Goal: Unclear: Browse casually

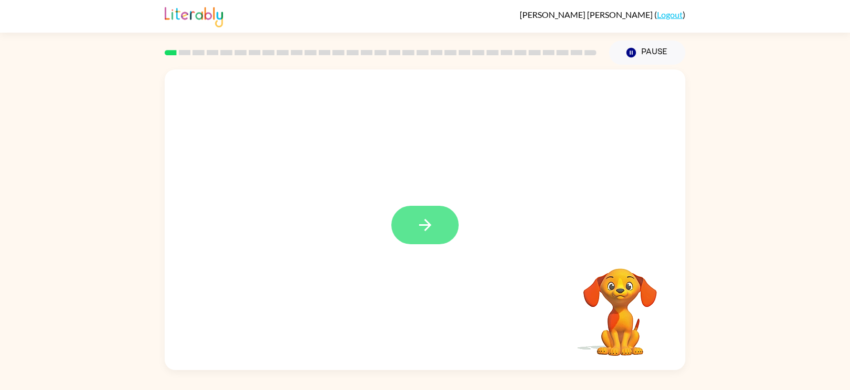
click at [421, 222] on icon "button" at bounding box center [425, 225] width 18 height 18
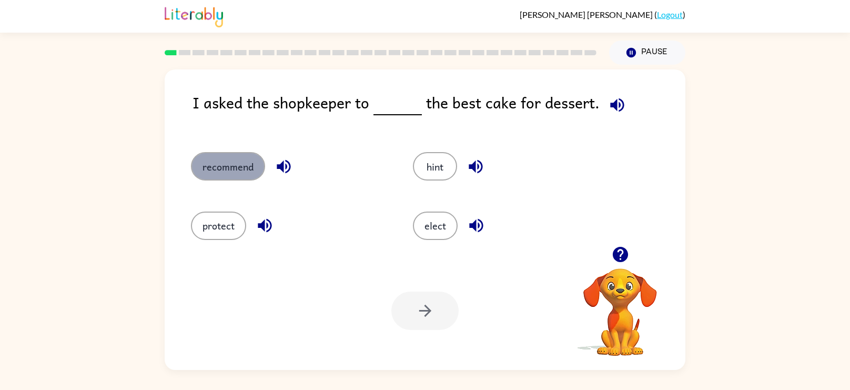
click at [207, 170] on button "recommend" at bounding box center [228, 166] width 74 height 28
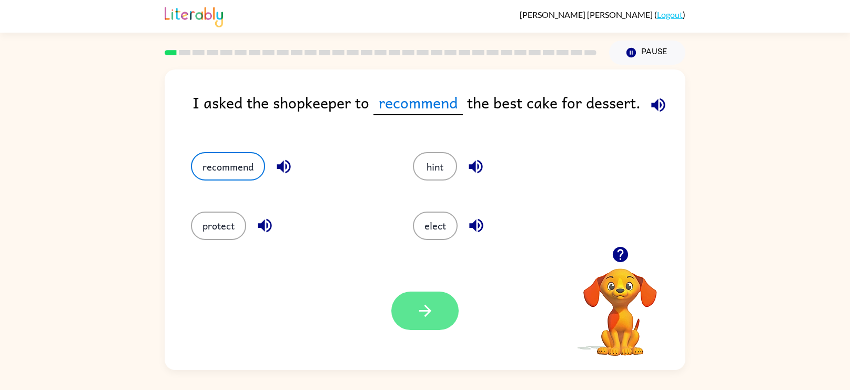
click at [444, 311] on button "button" at bounding box center [424, 310] width 67 height 38
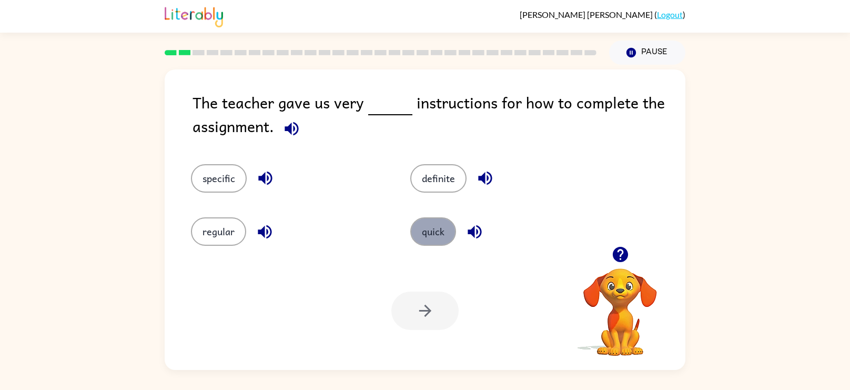
click at [429, 224] on button "quick" at bounding box center [433, 231] width 46 height 28
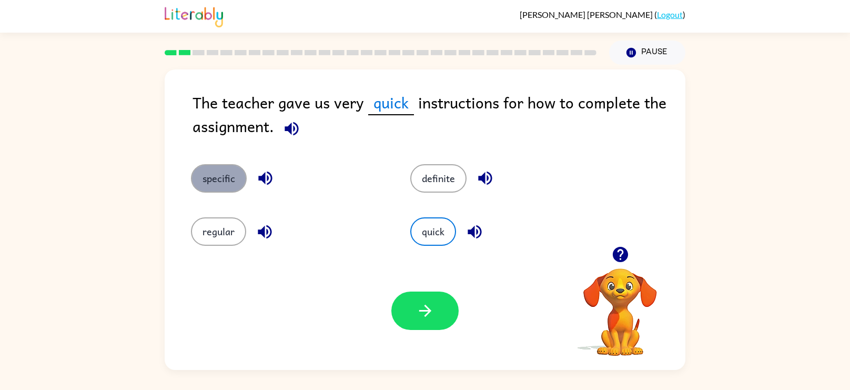
click at [217, 173] on button "specific" at bounding box center [219, 178] width 56 height 28
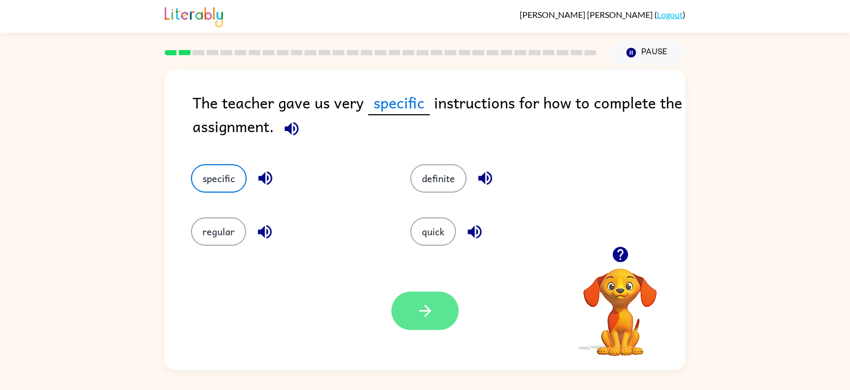
click at [431, 302] on icon "button" at bounding box center [425, 310] width 18 height 18
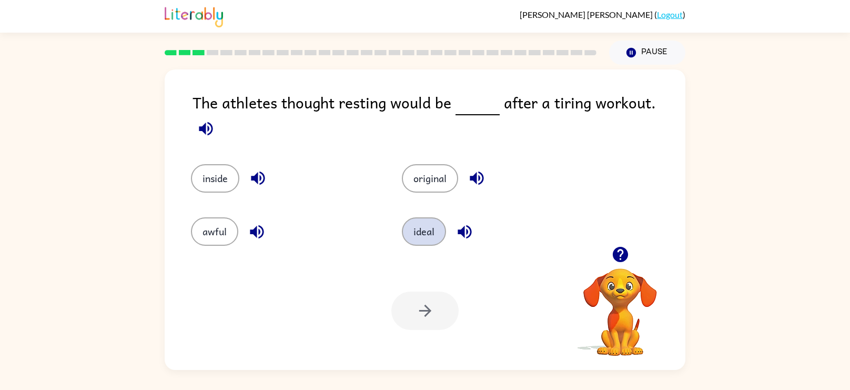
click at [421, 228] on button "ideal" at bounding box center [424, 231] width 44 height 28
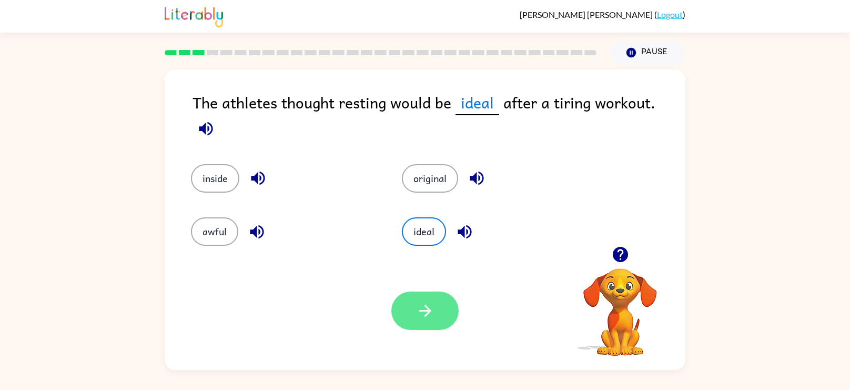
click at [441, 307] on button "button" at bounding box center [424, 310] width 67 height 38
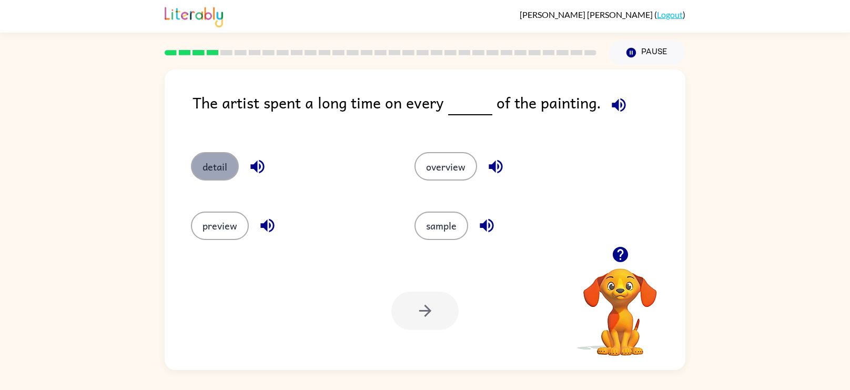
click at [206, 173] on button "detail" at bounding box center [215, 166] width 48 height 28
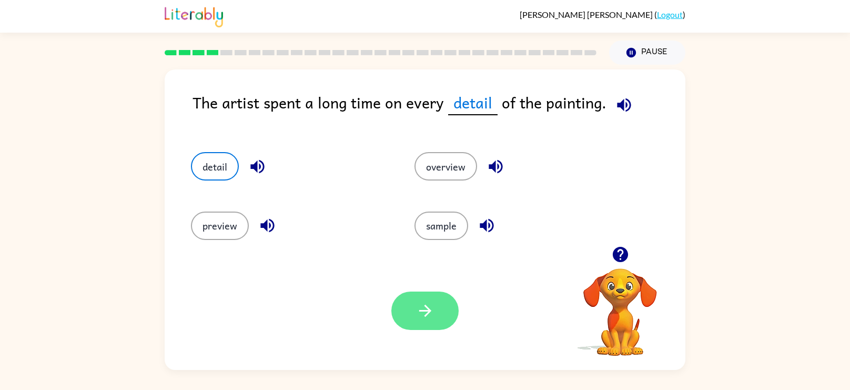
click at [432, 316] on icon "button" at bounding box center [425, 310] width 18 height 18
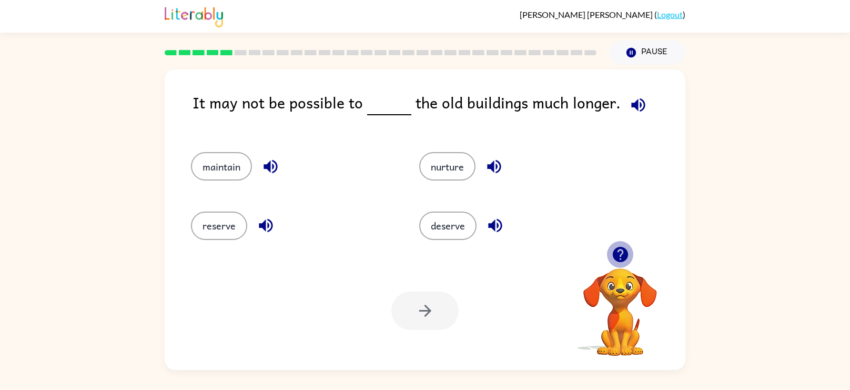
click at [620, 249] on icon "button" at bounding box center [619, 254] width 15 height 15
click at [231, 173] on button "maintain" at bounding box center [221, 166] width 61 height 28
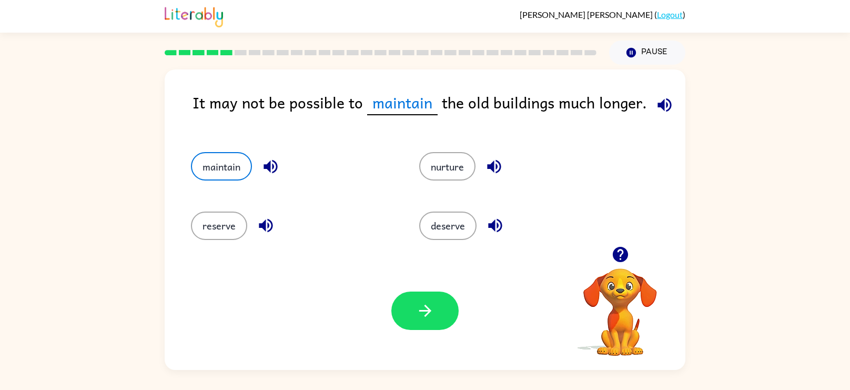
click at [618, 253] on icon "button" at bounding box center [619, 254] width 15 height 15
click at [444, 306] on button "button" at bounding box center [424, 310] width 67 height 38
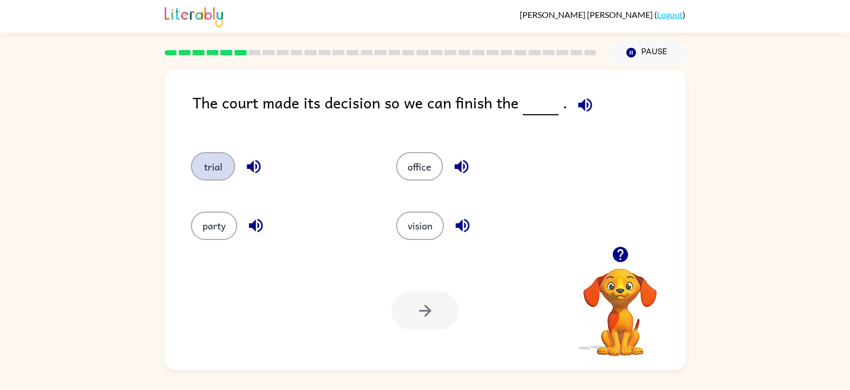
click at [207, 179] on button "trial" at bounding box center [213, 166] width 44 height 28
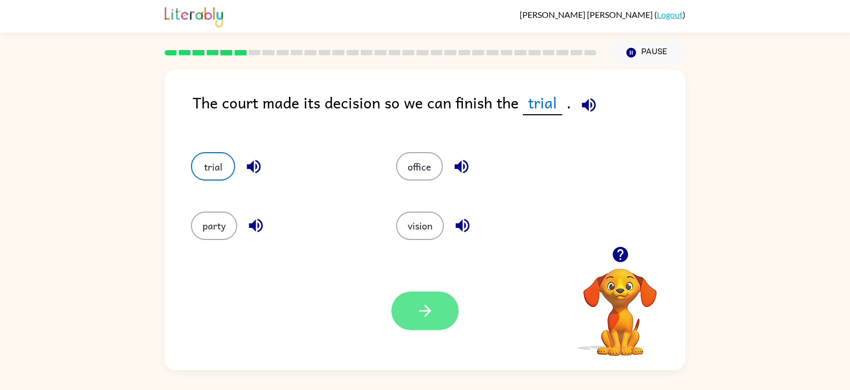
click at [448, 308] on button "button" at bounding box center [424, 310] width 67 height 38
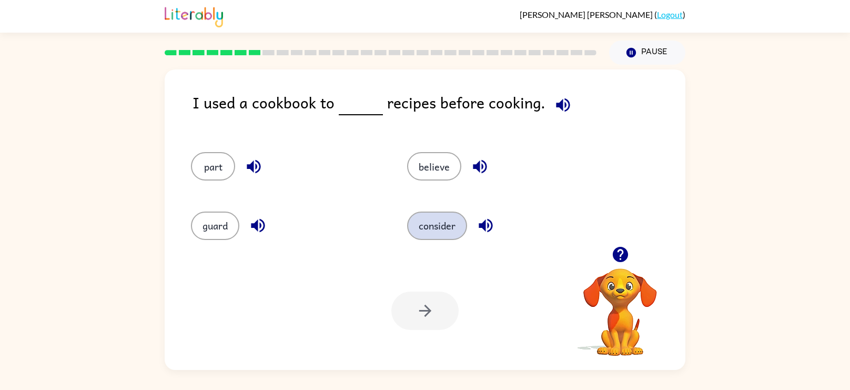
click at [441, 221] on button "consider" at bounding box center [437, 225] width 60 height 28
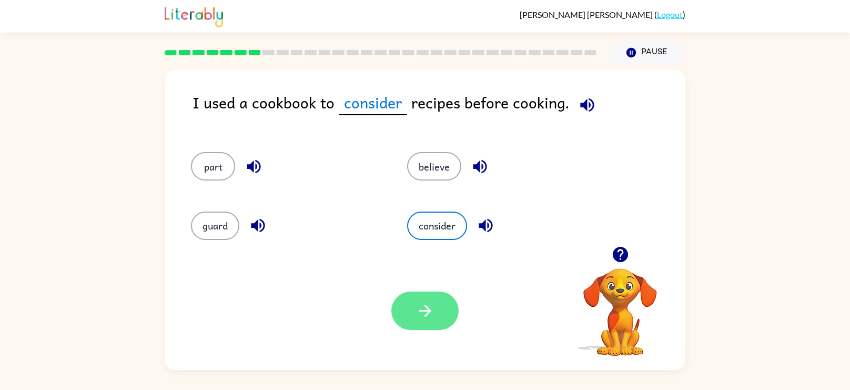
click at [410, 301] on button "button" at bounding box center [424, 310] width 67 height 38
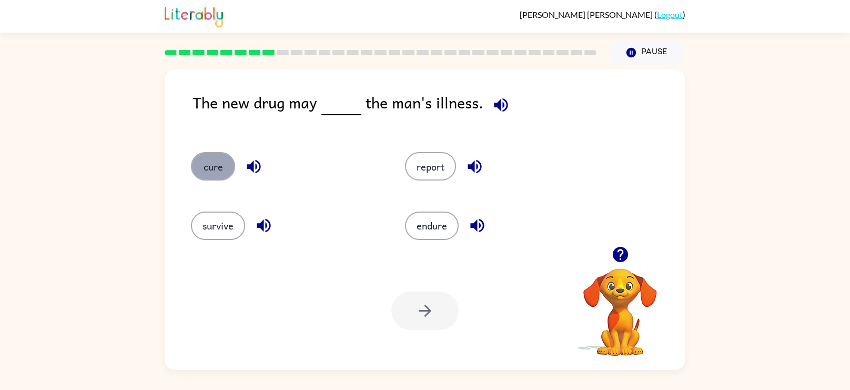
click at [211, 178] on button "cure" at bounding box center [213, 166] width 44 height 28
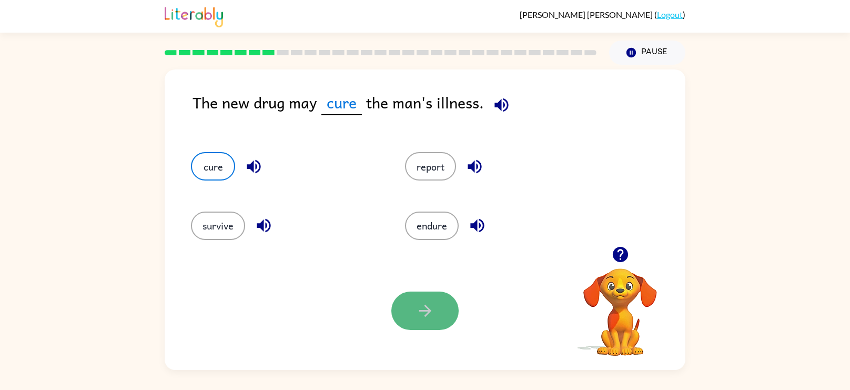
click at [408, 320] on button "button" at bounding box center [424, 310] width 67 height 38
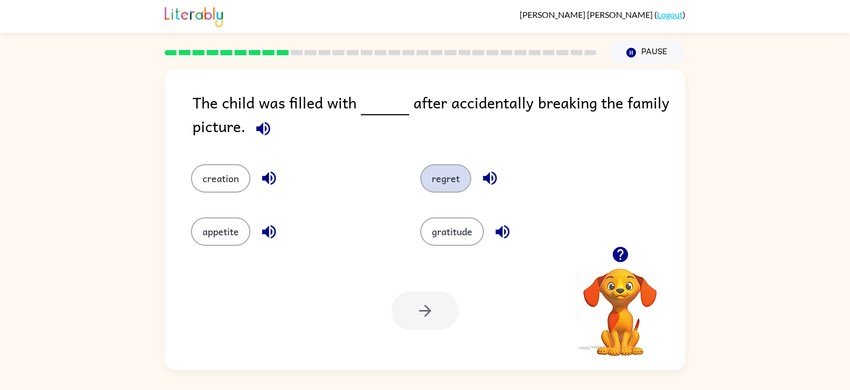
click at [435, 185] on button "regret" at bounding box center [445, 178] width 51 height 28
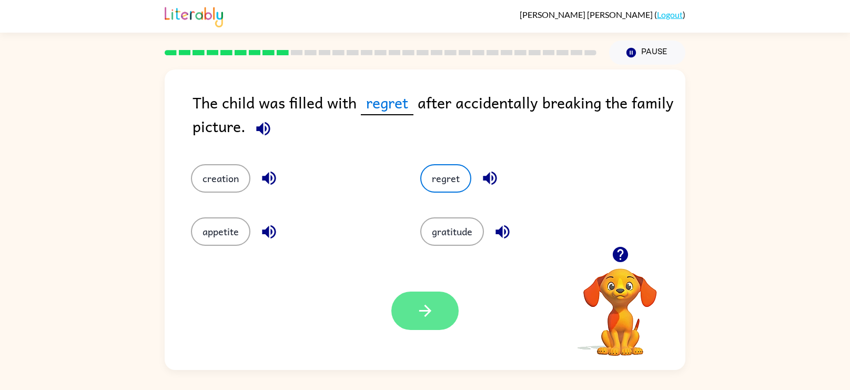
click at [419, 305] on icon "button" at bounding box center [425, 310] width 18 height 18
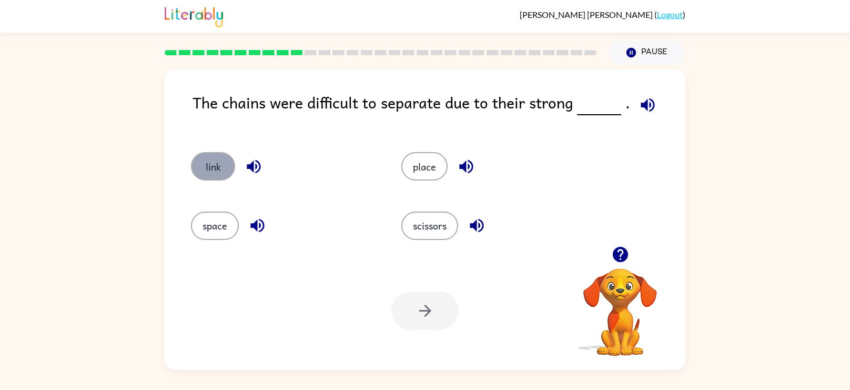
click at [225, 167] on button "link" at bounding box center [213, 166] width 44 height 28
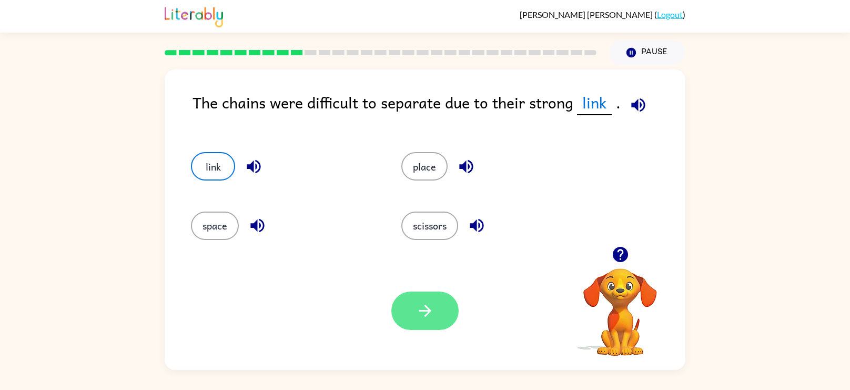
click at [428, 309] on icon "button" at bounding box center [425, 311] width 12 height 12
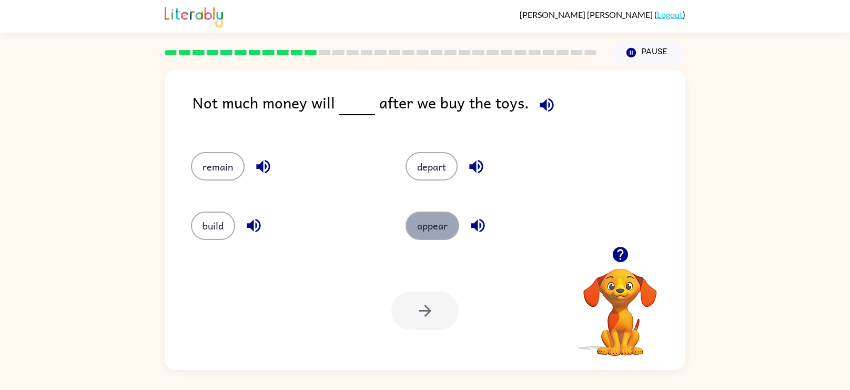
click at [435, 231] on button "appear" at bounding box center [433, 225] width 54 height 28
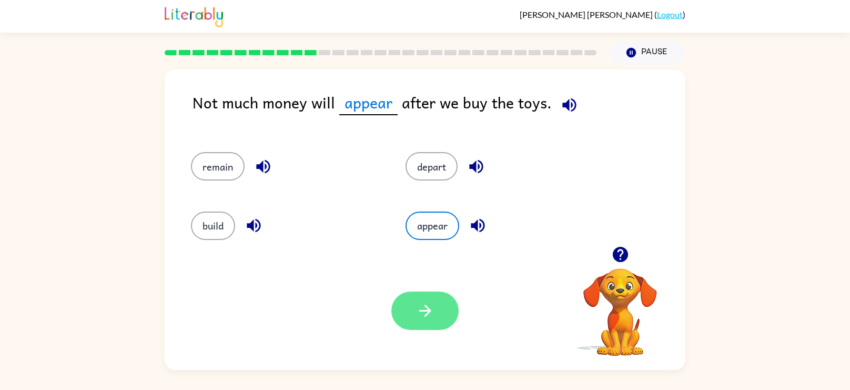
click at [430, 307] on icon "button" at bounding box center [425, 310] width 18 height 18
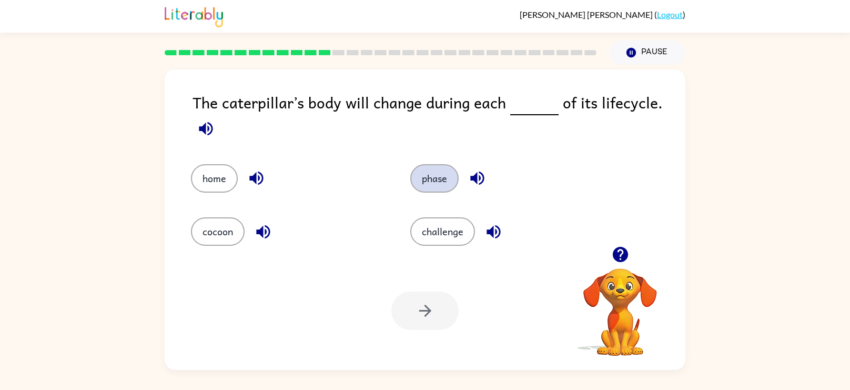
click at [436, 176] on button "phase" at bounding box center [434, 178] width 48 height 28
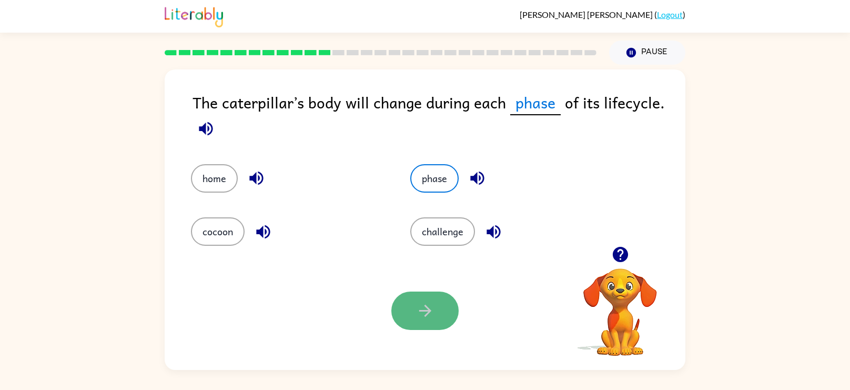
click at [430, 322] on button "button" at bounding box center [424, 310] width 67 height 38
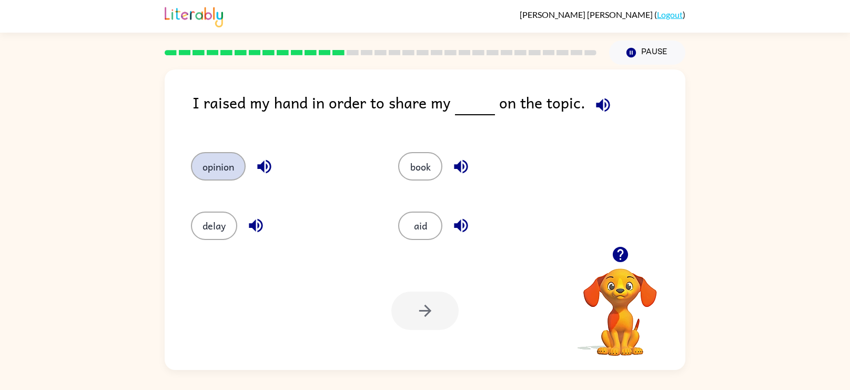
click at [214, 158] on button "opinion" at bounding box center [218, 166] width 55 height 28
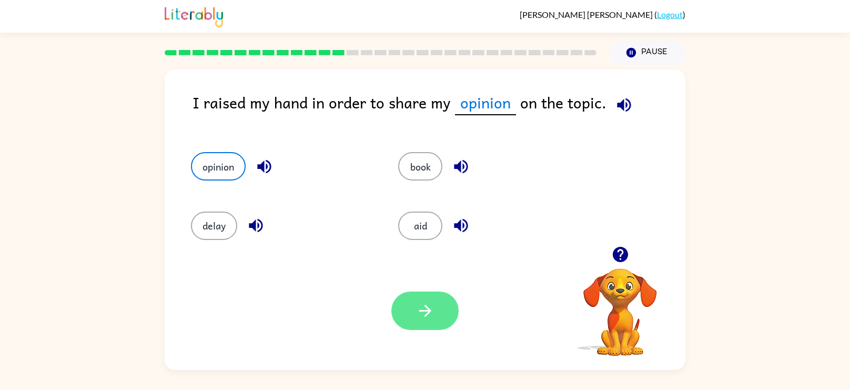
click at [415, 303] on button "button" at bounding box center [424, 310] width 67 height 38
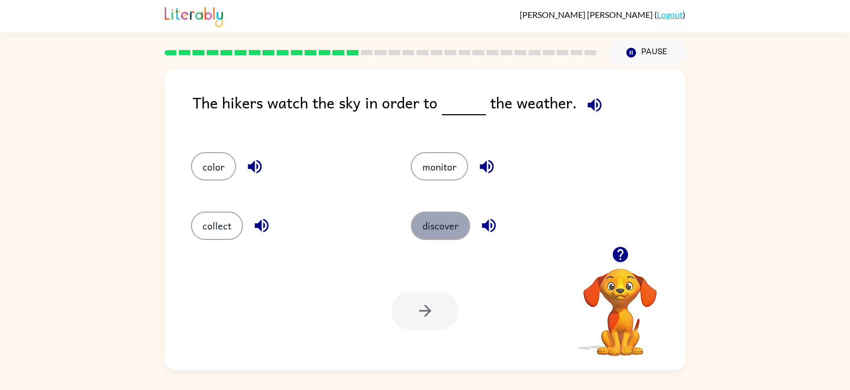
click at [433, 221] on button "discover" at bounding box center [440, 225] width 59 height 28
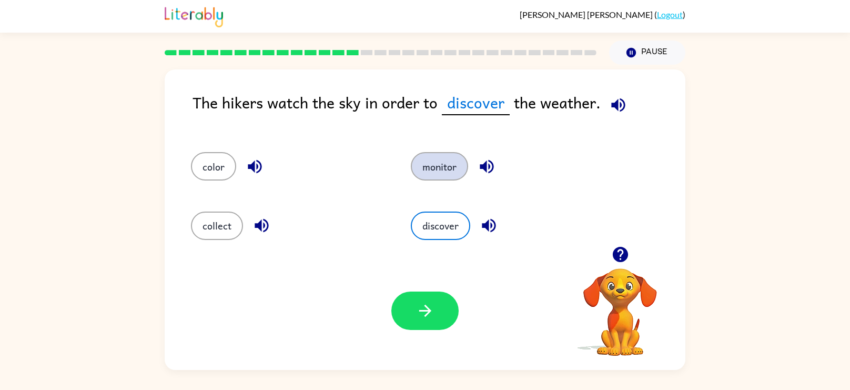
click at [433, 176] on button "monitor" at bounding box center [439, 166] width 57 height 28
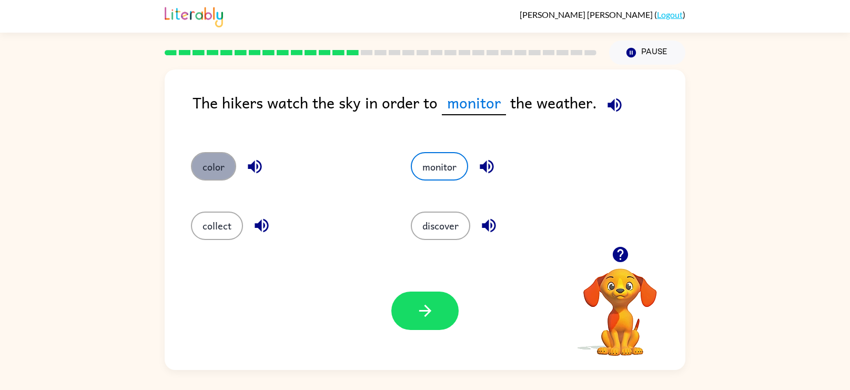
click at [207, 164] on button "color" at bounding box center [213, 166] width 45 height 28
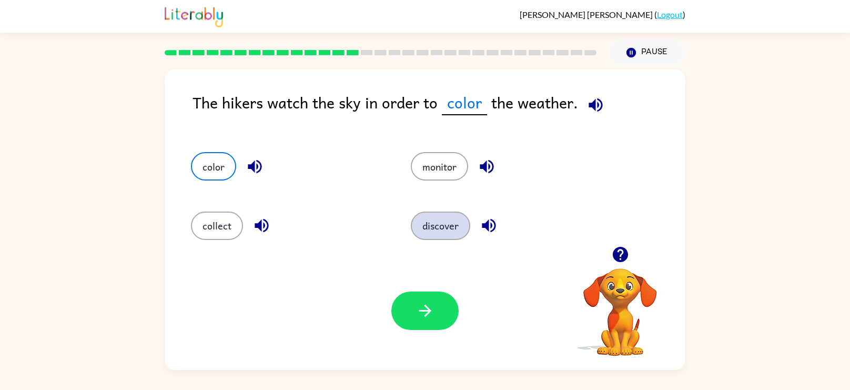
click at [425, 212] on button "discover" at bounding box center [440, 225] width 59 height 28
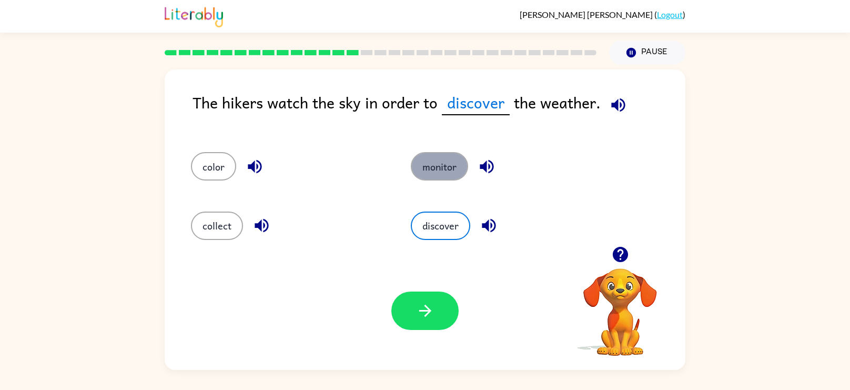
click at [430, 166] on button "monitor" at bounding box center [439, 166] width 57 height 28
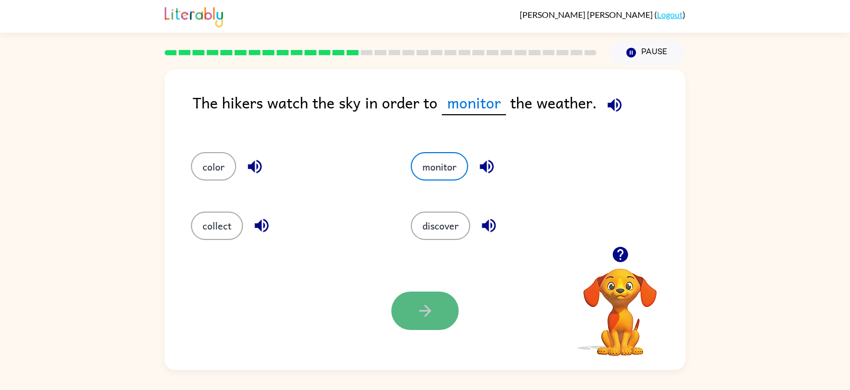
click at [437, 321] on button "button" at bounding box center [424, 310] width 67 height 38
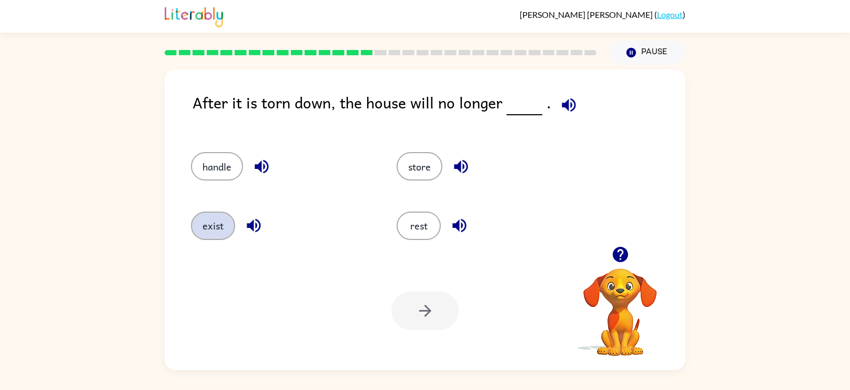
click at [216, 219] on button "exist" at bounding box center [213, 225] width 44 height 28
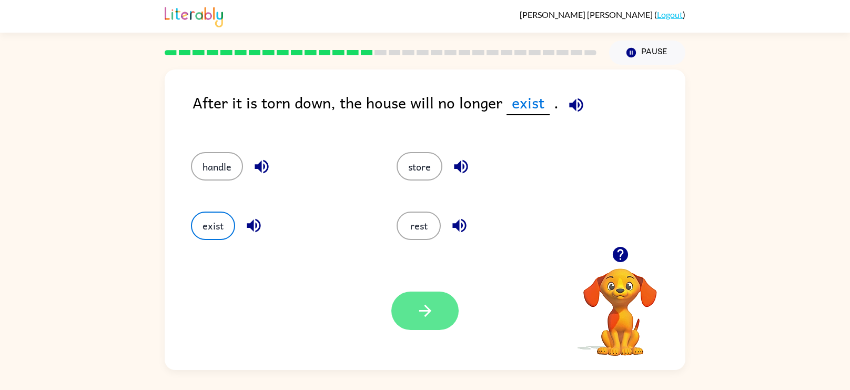
click at [424, 316] on icon "button" at bounding box center [425, 310] width 18 height 18
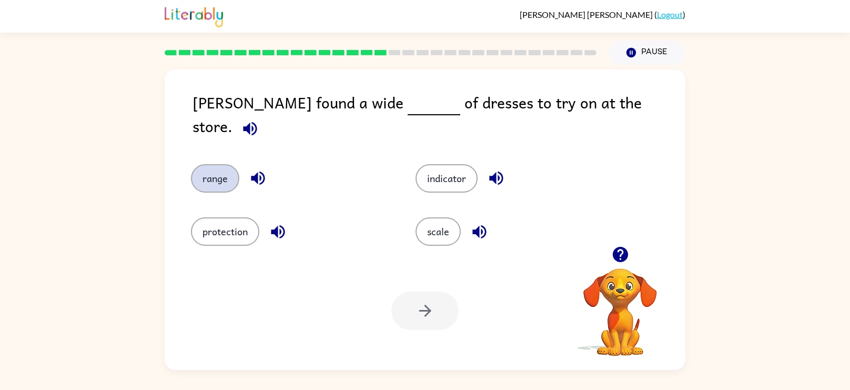
click at [207, 164] on button "range" at bounding box center [215, 178] width 48 height 28
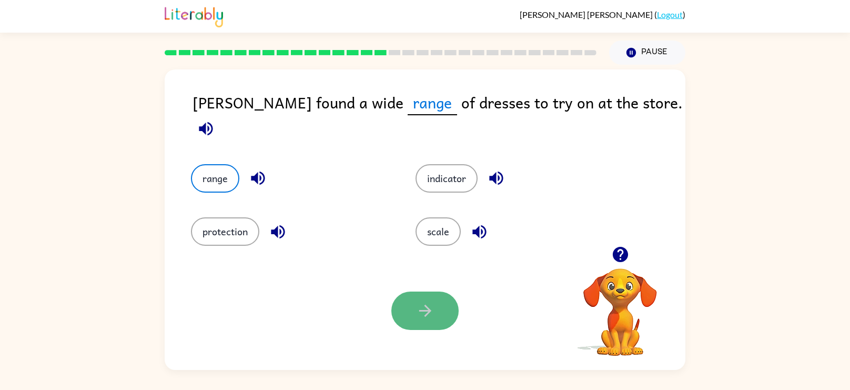
click at [426, 306] on icon "button" at bounding box center [425, 310] width 18 height 18
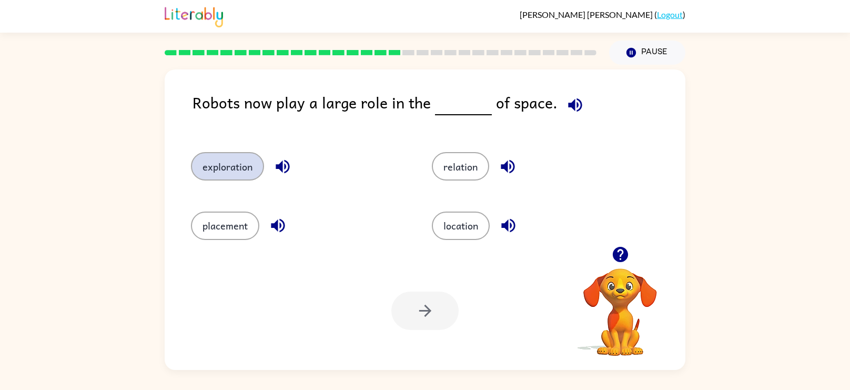
click at [246, 169] on button "exploration" at bounding box center [227, 166] width 73 height 28
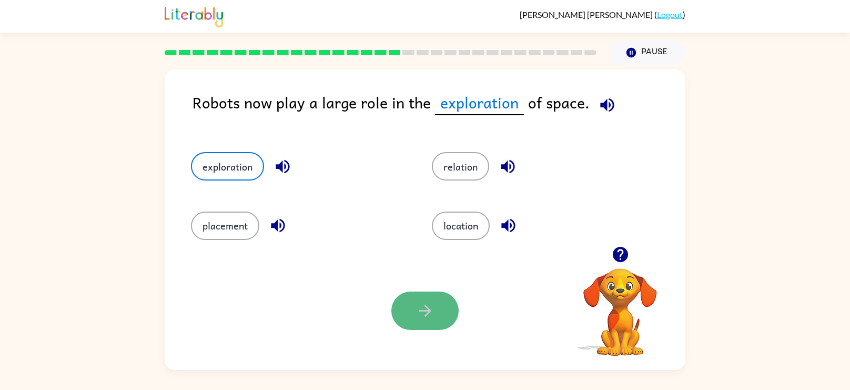
click at [438, 297] on button "button" at bounding box center [424, 310] width 67 height 38
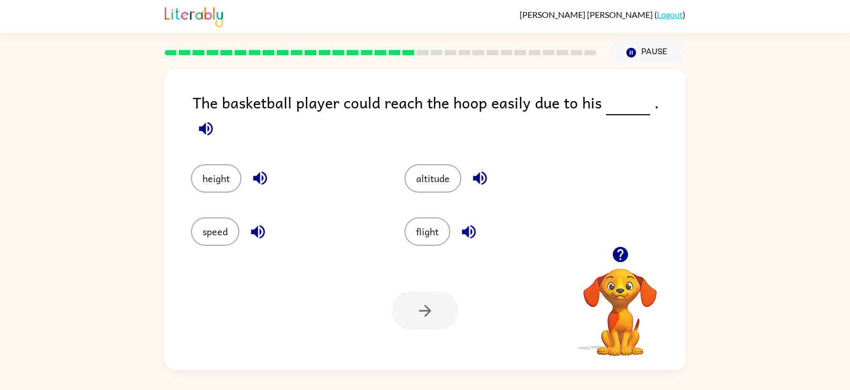
click at [380, 227] on div "speed" at bounding box center [278, 223] width 214 height 53
click at [215, 171] on button "height" at bounding box center [216, 178] width 50 height 28
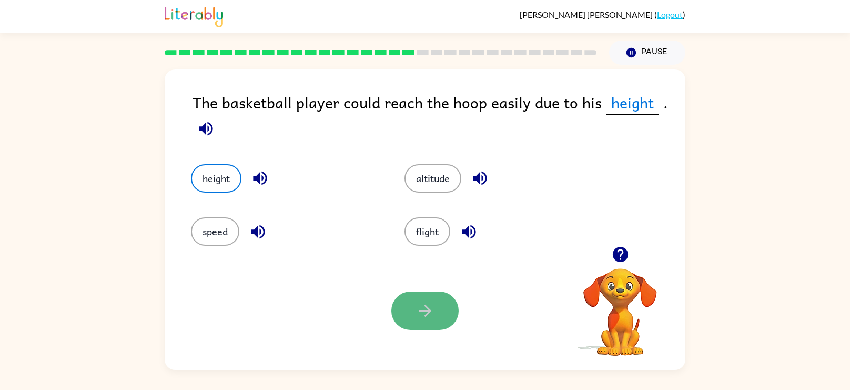
click at [420, 301] on icon "button" at bounding box center [425, 310] width 18 height 18
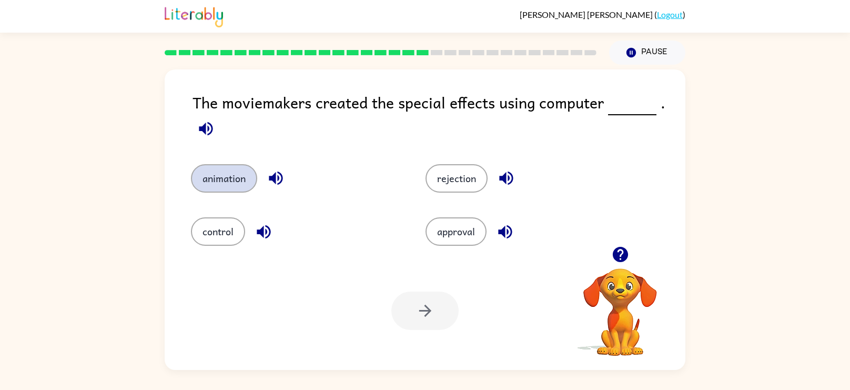
click at [210, 175] on button "animation" at bounding box center [224, 178] width 66 height 28
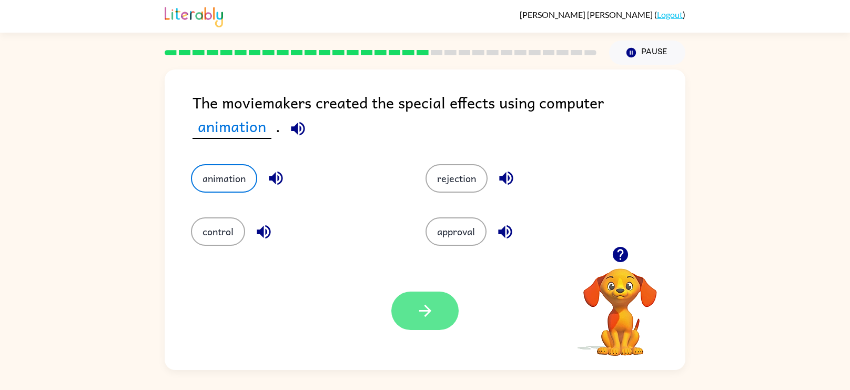
click at [400, 316] on button "button" at bounding box center [424, 310] width 67 height 38
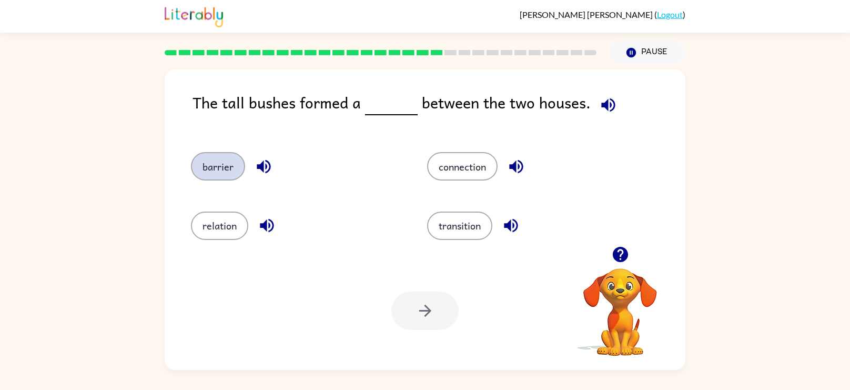
click at [225, 178] on button "barrier" at bounding box center [218, 166] width 54 height 28
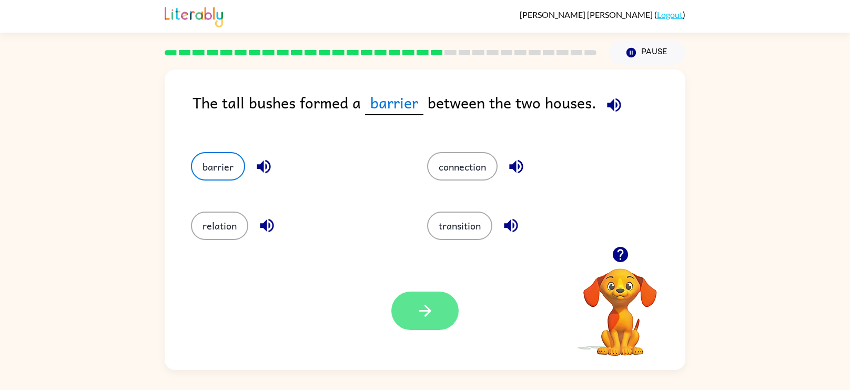
click at [448, 305] on button "button" at bounding box center [424, 310] width 67 height 38
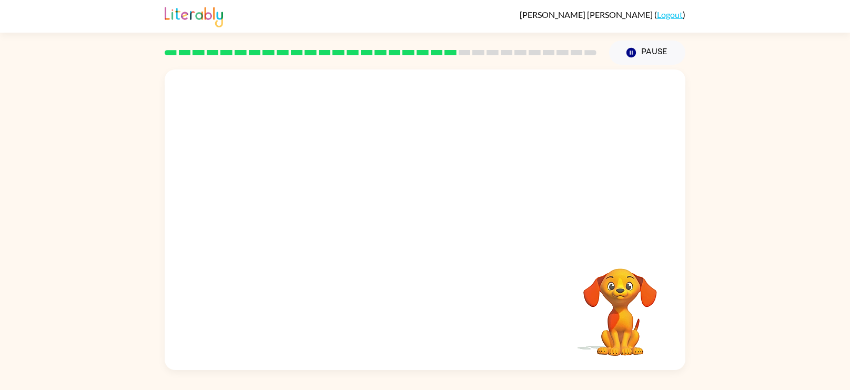
click at [337, 89] on video "Your browser must support playing .mp4 files to use Literably. Please try using…" at bounding box center [425, 157] width 521 height 177
click at [329, 214] on video "Your browser must support playing .mp4 files to use Literably. Please try using…" at bounding box center [425, 157] width 521 height 177
click at [434, 226] on div at bounding box center [424, 225] width 67 height 38
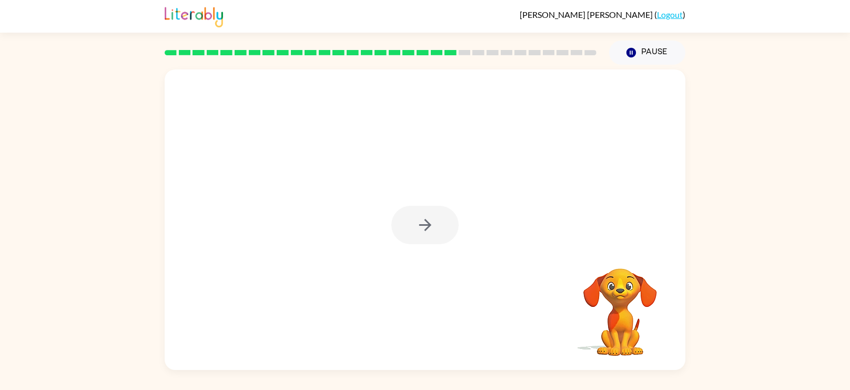
click at [434, 226] on div at bounding box center [424, 225] width 67 height 38
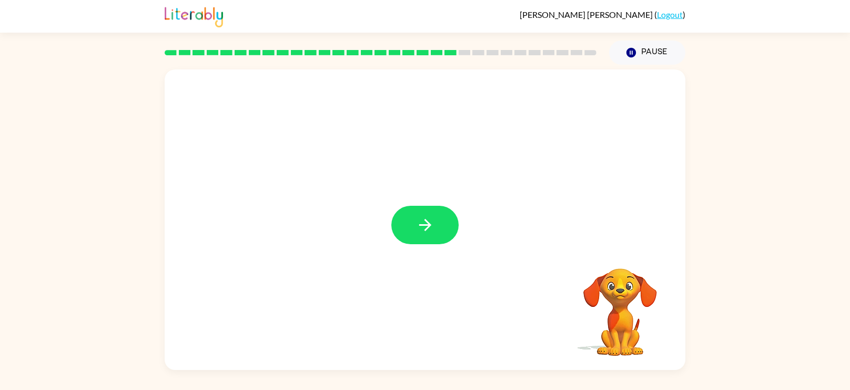
click at [434, 226] on button "button" at bounding box center [424, 225] width 67 height 38
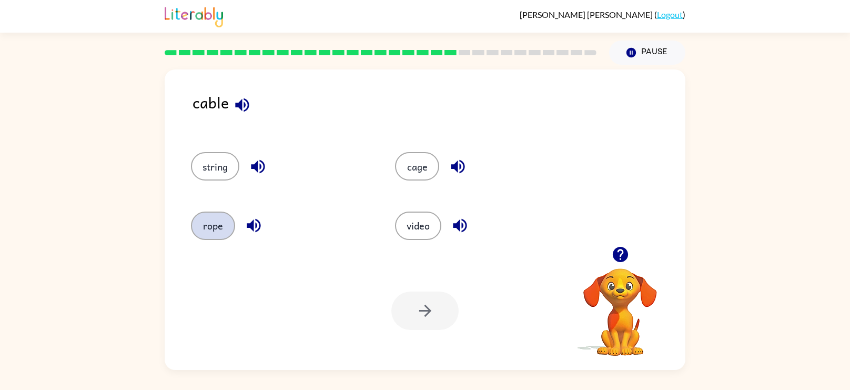
click at [214, 218] on button "rope" at bounding box center [213, 225] width 44 height 28
click at [430, 324] on button "button" at bounding box center [424, 310] width 67 height 38
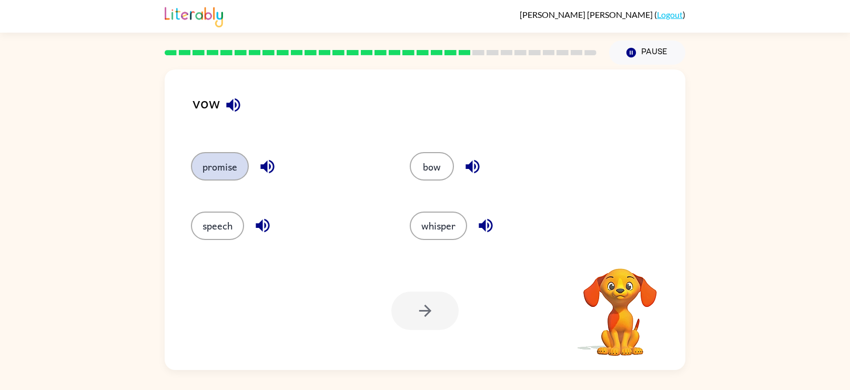
click at [225, 164] on button "promise" at bounding box center [220, 166] width 58 height 28
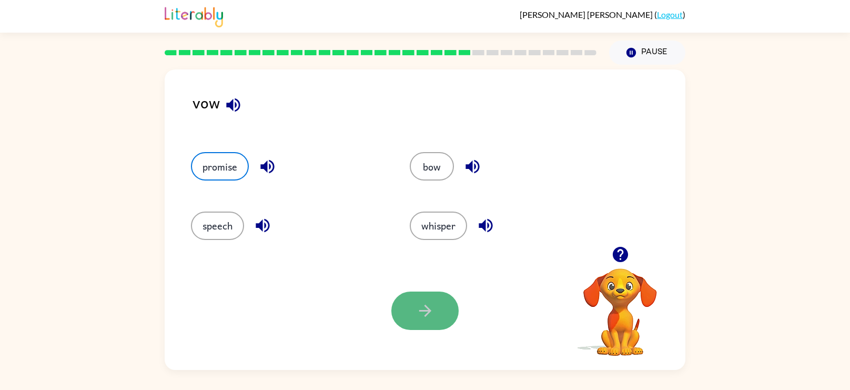
click at [411, 302] on button "button" at bounding box center [424, 310] width 67 height 38
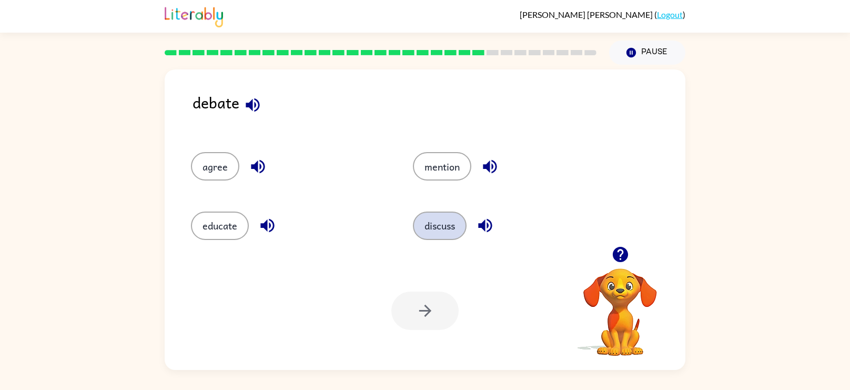
click at [445, 225] on button "discuss" at bounding box center [440, 225] width 54 height 28
click at [423, 316] on icon "button" at bounding box center [425, 310] width 18 height 18
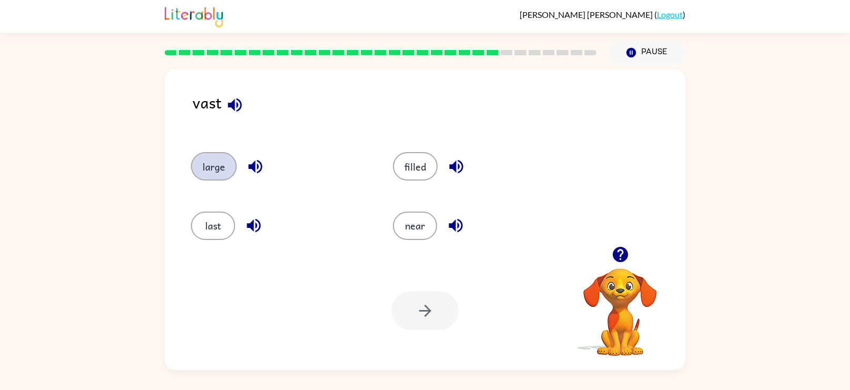
click at [218, 178] on button "large" at bounding box center [214, 166] width 46 height 28
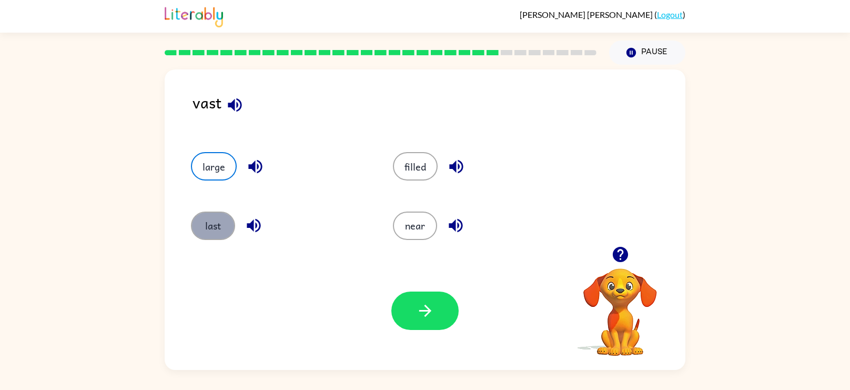
click at [200, 226] on button "last" at bounding box center [213, 225] width 44 height 28
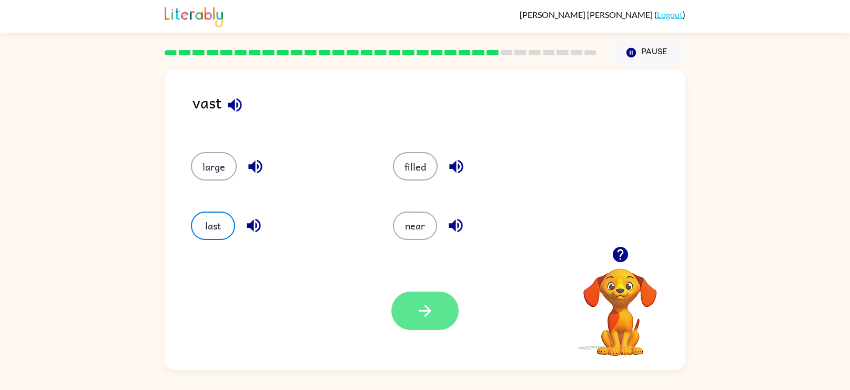
click at [421, 293] on button "button" at bounding box center [424, 310] width 67 height 38
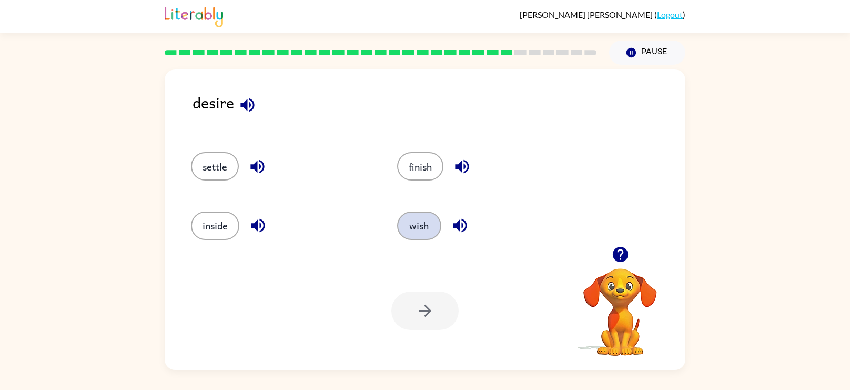
click at [431, 217] on button "wish" at bounding box center [419, 225] width 44 height 28
click at [425, 290] on div "Your browser must support playing .mp4 files to use Literably. Please try using…" at bounding box center [425, 310] width 521 height 118
click at [428, 307] on icon "button" at bounding box center [425, 310] width 18 height 18
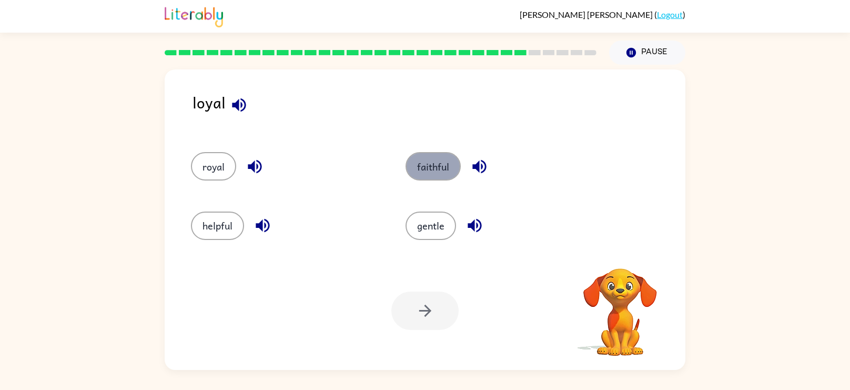
click at [424, 166] on button "faithful" at bounding box center [433, 166] width 55 height 28
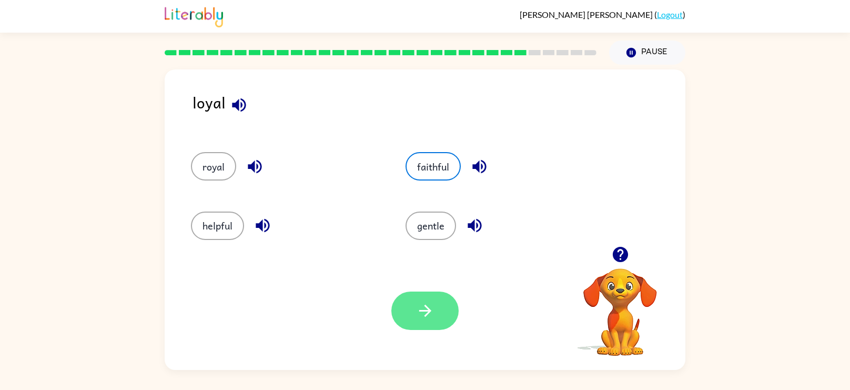
click at [424, 300] on button "button" at bounding box center [424, 310] width 67 height 38
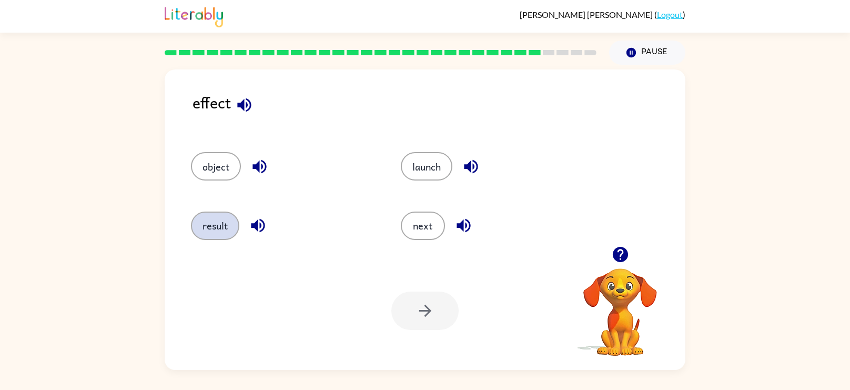
click at [224, 221] on button "result" at bounding box center [215, 225] width 48 height 28
click at [417, 306] on icon "button" at bounding box center [425, 310] width 18 height 18
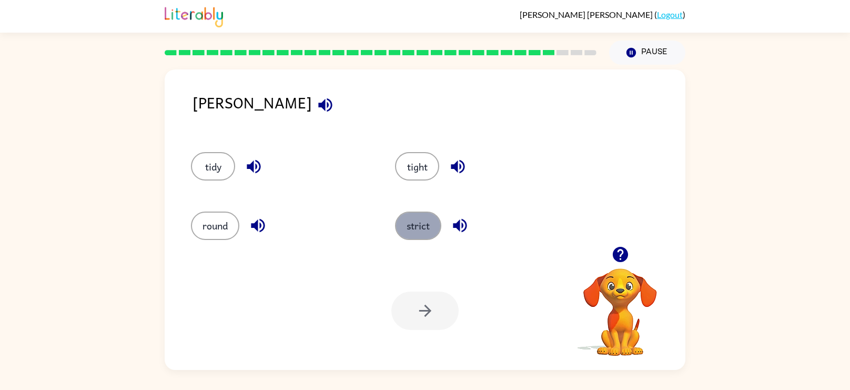
click at [411, 232] on button "strict" at bounding box center [418, 225] width 46 height 28
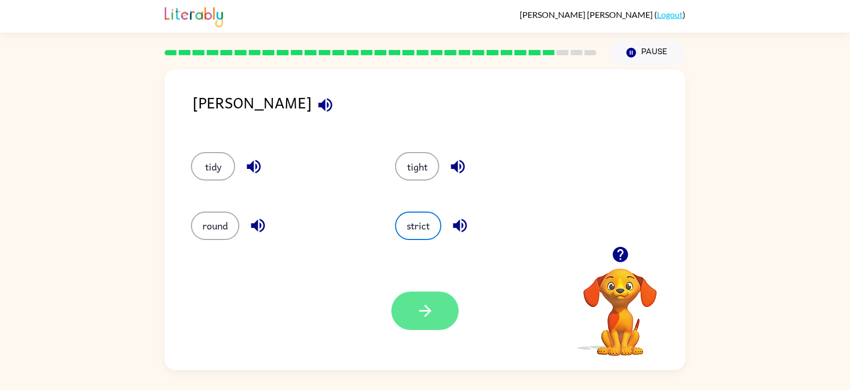
click at [420, 307] on icon "button" at bounding box center [425, 310] width 18 height 18
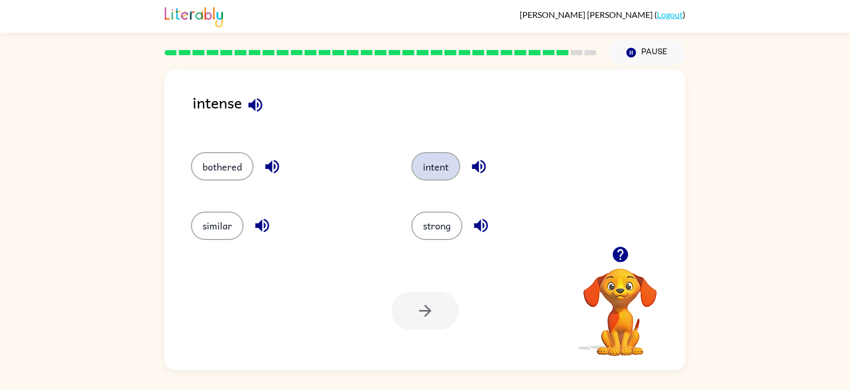
click at [430, 161] on button "intent" at bounding box center [435, 166] width 49 height 28
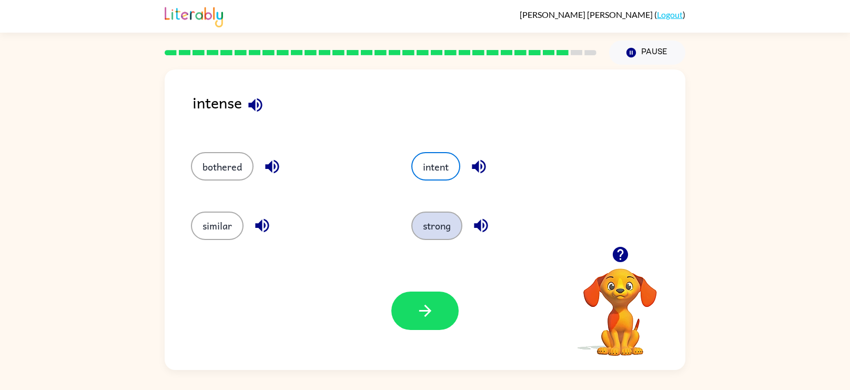
click at [422, 219] on button "strong" at bounding box center [436, 225] width 51 height 28
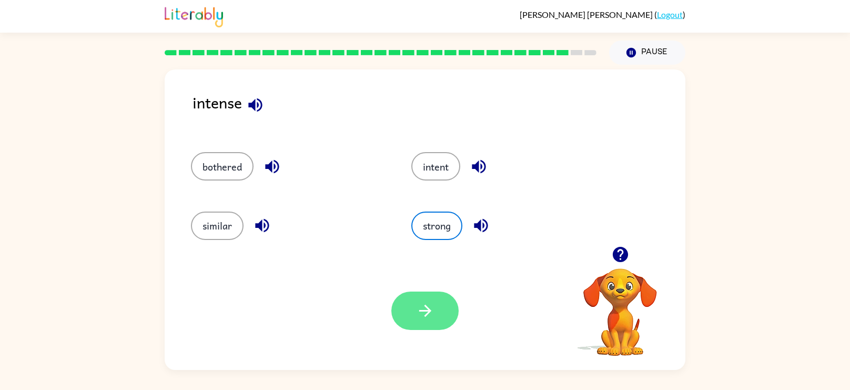
click at [417, 311] on icon "button" at bounding box center [425, 310] width 18 height 18
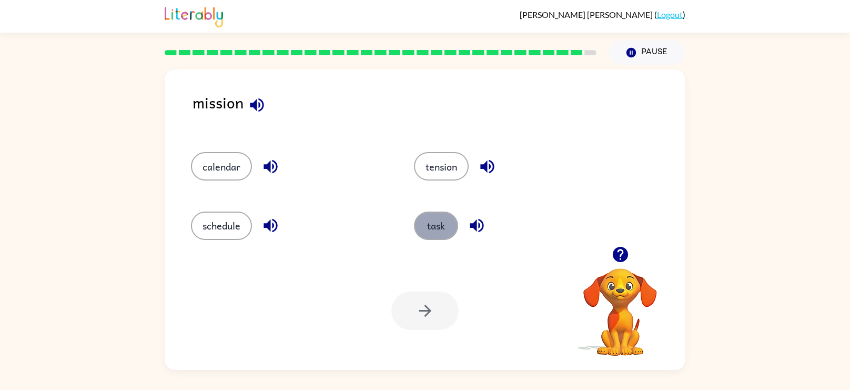
click at [438, 218] on button "task" at bounding box center [436, 225] width 44 height 28
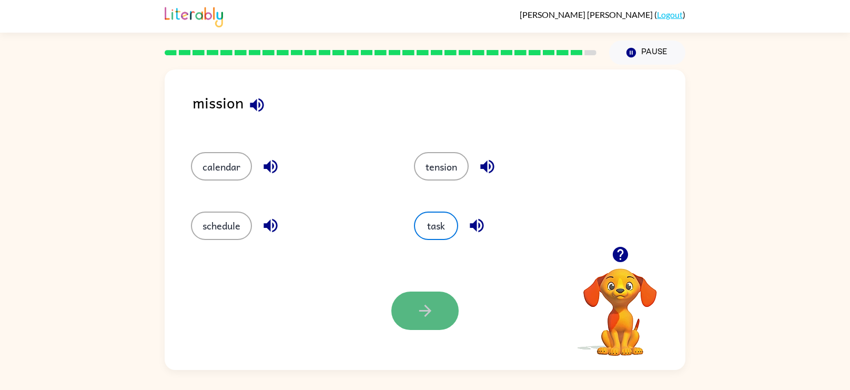
click at [434, 309] on button "button" at bounding box center [424, 310] width 67 height 38
